Goal: Find specific page/section: Find specific page/section

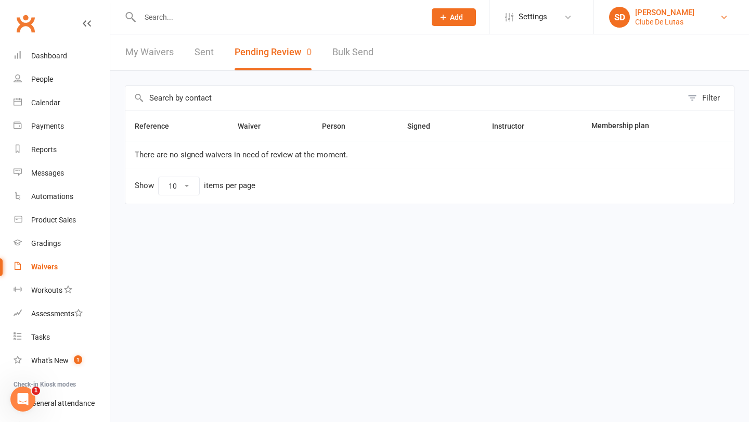
click at [689, 14] on link "SD Siobhan Duffy Clube De Lutas" at bounding box center [671, 17] width 124 height 21
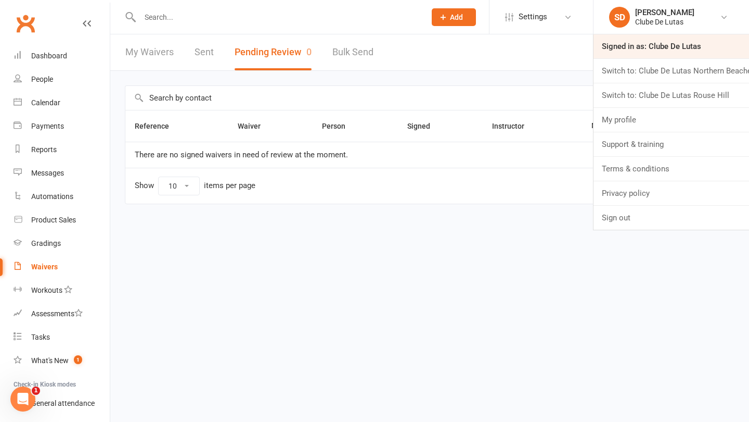
click at [674, 52] on link "Signed in as: Clube De Lutas" at bounding box center [672, 46] width 156 height 24
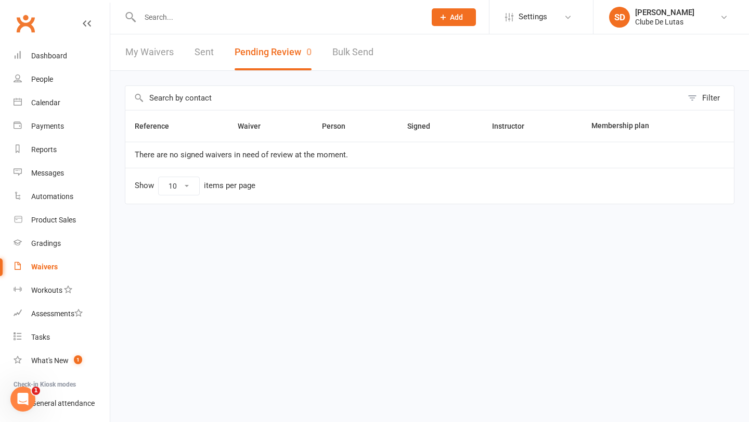
click at [186, 19] on input "text" at bounding box center [278, 17] width 282 height 15
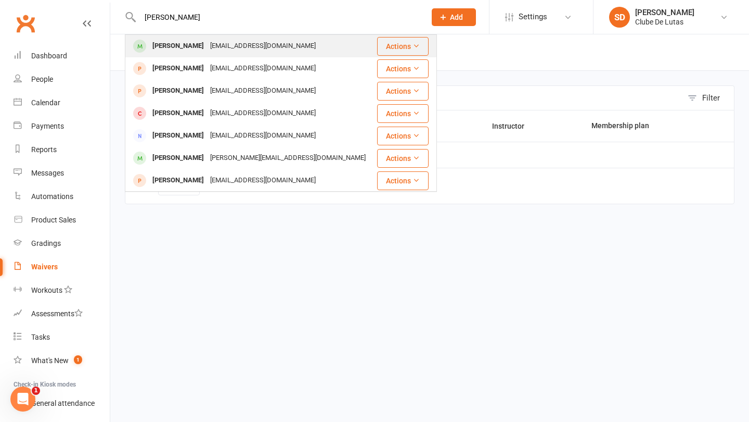
type input "Daniel levitt"
click at [183, 46] on div "Daniel Levett" at bounding box center [178, 46] width 58 height 15
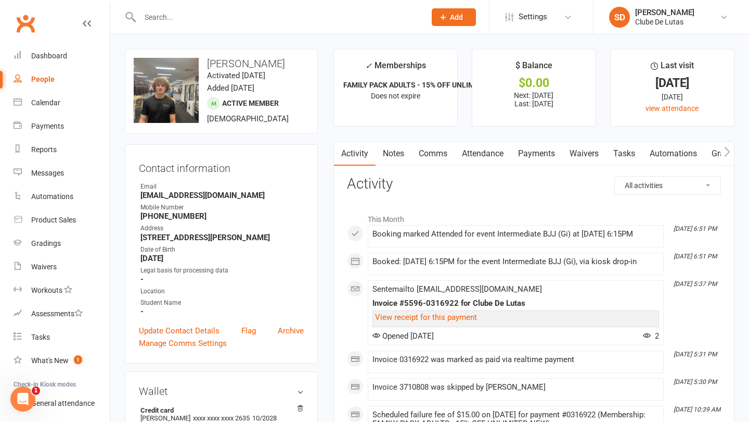
click at [542, 160] on link "Payments" at bounding box center [537, 154] width 52 height 24
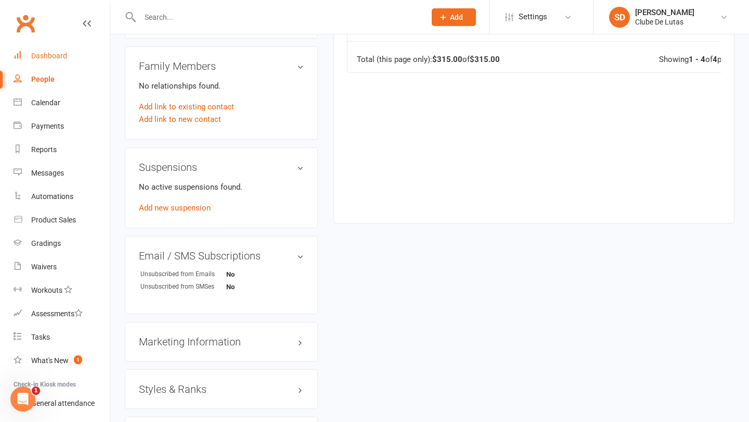
click at [58, 58] on div "Dashboard" at bounding box center [49, 56] width 36 height 8
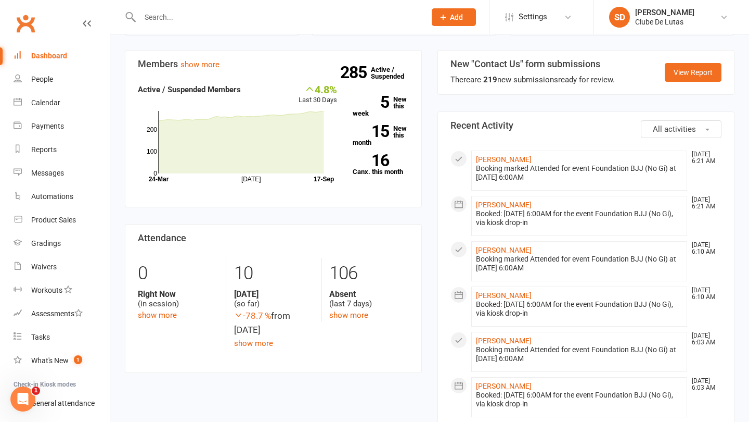
scroll to position [324, 0]
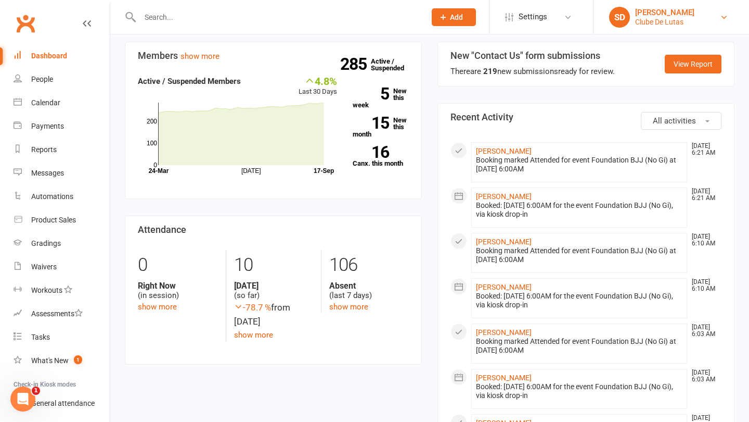
click at [671, 17] on div "Clube De Lutas" at bounding box center [664, 21] width 59 height 9
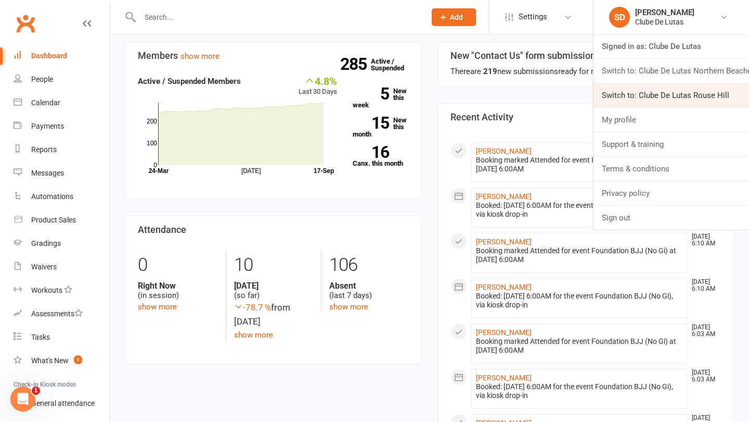
click at [663, 91] on link "Switch to: Clube De Lutas Rouse Hill" at bounding box center [672, 95] width 156 height 24
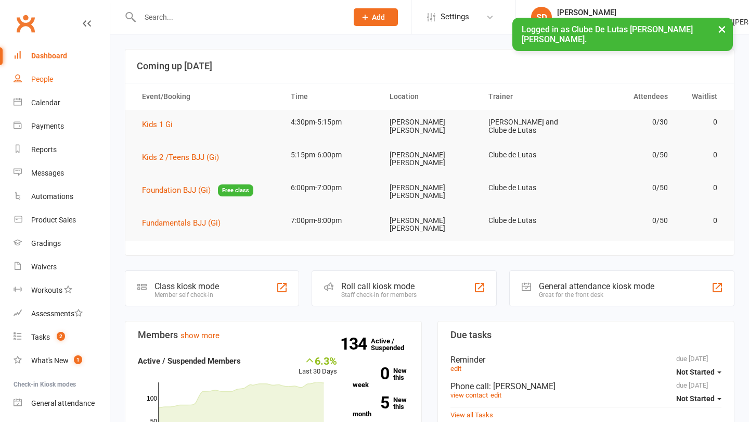
click at [62, 76] on link "People" at bounding box center [62, 79] width 96 height 23
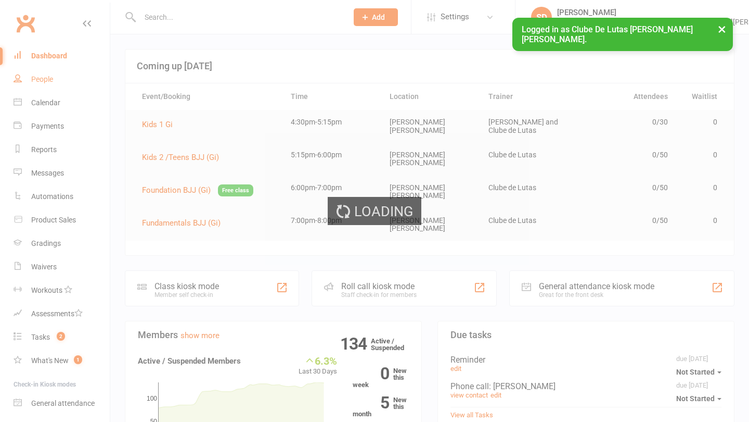
select select "100"
